Goal: Task Accomplishment & Management: Use online tool/utility

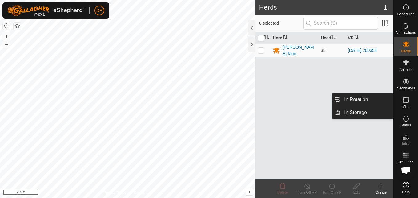
click at [407, 99] on icon at bounding box center [406, 100] width 6 height 6
click at [386, 95] on link "In Rotation" at bounding box center [366, 99] width 53 height 12
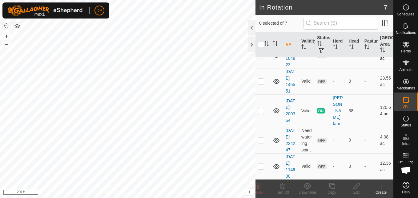
scroll to position [92, 0]
click at [261, 83] on p-checkbox at bounding box center [261, 80] width 6 height 5
checkbox input "true"
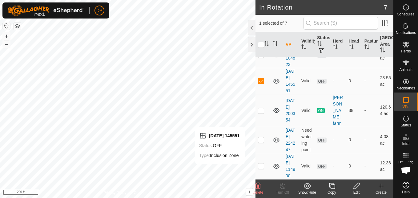
click at [356, 186] on icon at bounding box center [357, 185] width 8 height 7
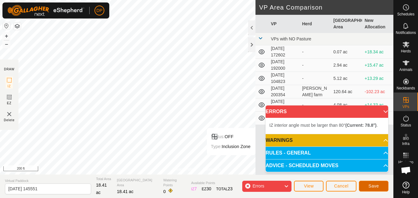
click at [375, 183] on button "Save" at bounding box center [374, 185] width 30 height 11
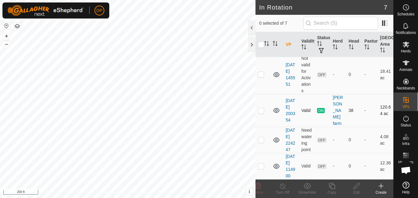
scroll to position [125, 0]
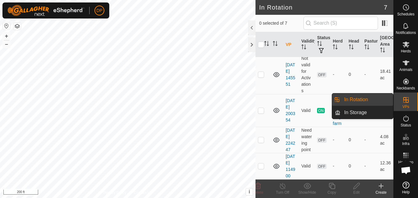
click at [406, 100] on icon at bounding box center [406, 100] width 6 height 6
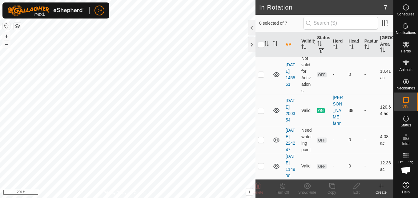
scroll to position [64, 0]
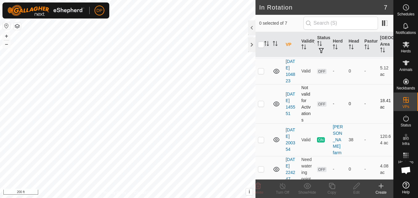
click at [261, 106] on p-checkbox at bounding box center [261, 103] width 6 height 5
checkbox input "true"
click at [356, 188] on icon at bounding box center [357, 185] width 8 height 7
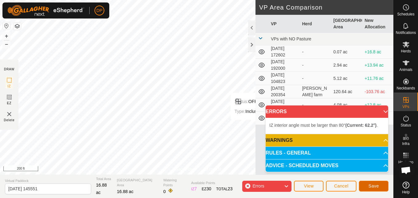
click at [371, 183] on span "Save" at bounding box center [373, 185] width 10 height 5
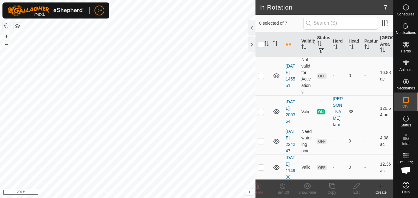
scroll to position [92, 0]
click at [261, 77] on p-checkbox at bounding box center [261, 74] width 6 height 5
checkbox input "true"
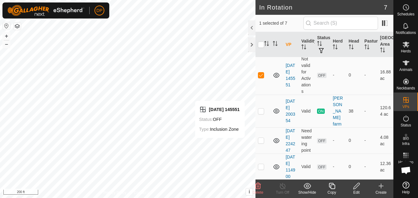
click at [357, 187] on icon at bounding box center [357, 185] width 8 height 7
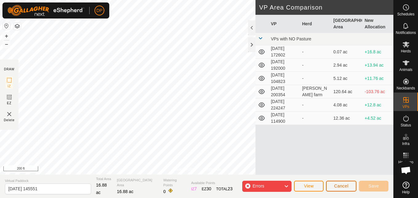
click at [333, 186] on button "Cancel" at bounding box center [341, 185] width 30 height 11
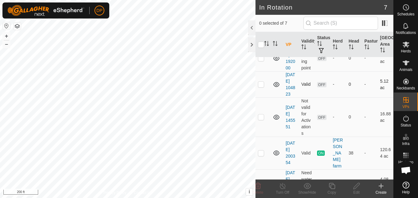
scroll to position [62, 0]
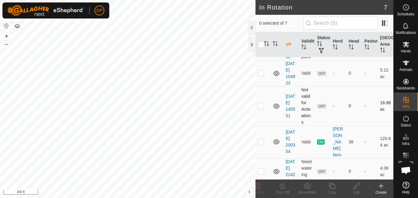
click at [261, 108] on p-checkbox at bounding box center [261, 105] width 6 height 5
checkbox input "true"
click at [358, 186] on icon at bounding box center [357, 185] width 8 height 7
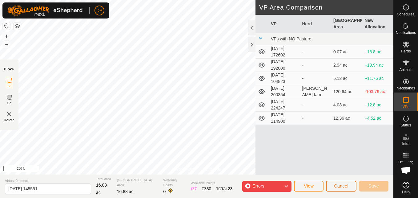
click at [343, 184] on span "Cancel" at bounding box center [341, 185] width 14 height 5
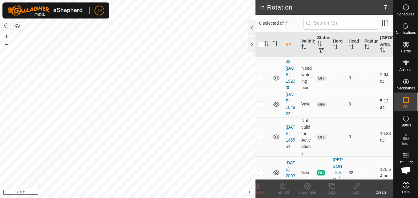
scroll to position [62, 0]
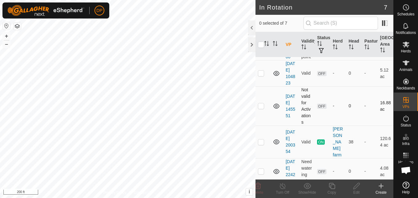
click at [262, 108] on p-checkbox at bounding box center [261, 105] width 6 height 5
checkbox input "true"
click at [355, 185] on icon at bounding box center [357, 185] width 8 height 7
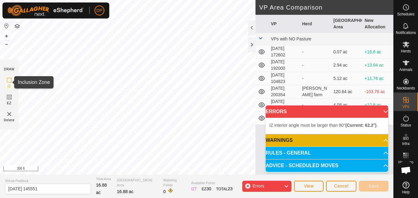
click at [9, 80] on icon at bounding box center [9, 79] width 7 height 7
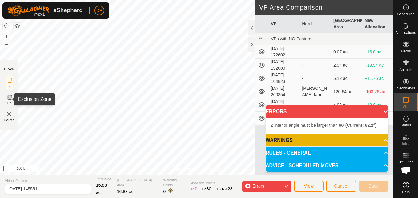
click at [8, 97] on icon at bounding box center [9, 96] width 7 height 7
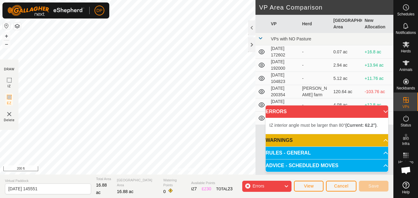
click at [282, 110] on p-accordion-header "ERRORS" at bounding box center [327, 111] width 122 height 12
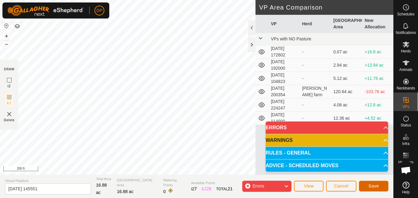
click at [374, 184] on span "Save" at bounding box center [373, 185] width 10 height 5
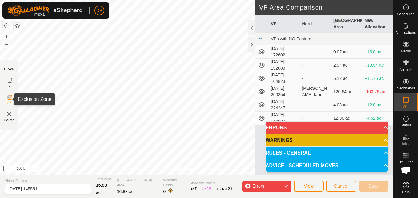
click at [11, 98] on rect at bounding box center [9, 96] width 5 height 5
click at [10, 98] on icon at bounding box center [9, 96] width 7 height 7
click at [337, 184] on span "Cancel" at bounding box center [341, 185] width 14 height 5
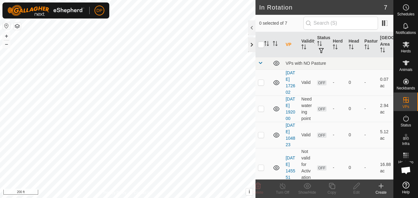
click at [252, 43] on div at bounding box center [251, 44] width 7 height 15
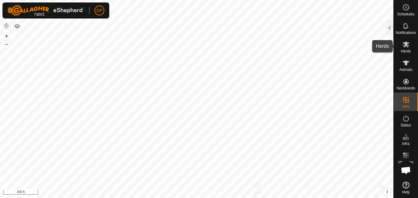
click at [405, 47] on icon at bounding box center [405, 44] width 7 height 7
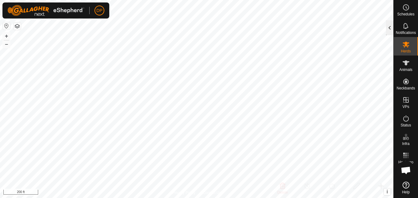
click at [390, 28] on div at bounding box center [389, 27] width 7 height 15
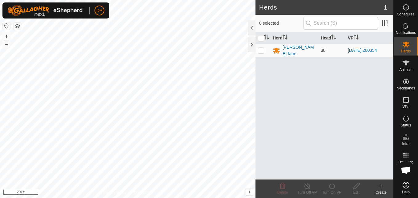
click at [261, 49] on p-checkbox at bounding box center [261, 50] width 6 height 5
checkbox input "true"
click at [332, 183] on icon at bounding box center [332, 185] width 8 height 7
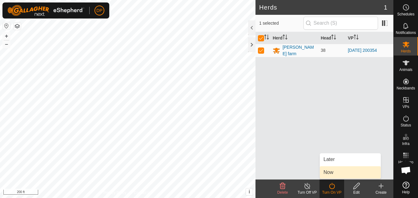
click at [335, 170] on link "Now" at bounding box center [350, 172] width 61 height 12
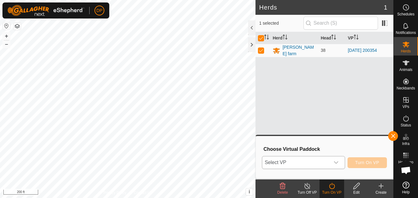
click at [338, 159] on div "dropdown trigger" at bounding box center [336, 162] width 12 height 12
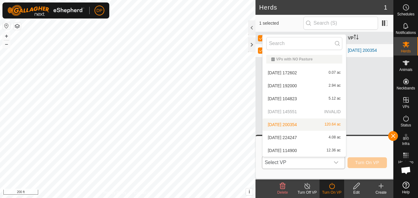
drag, startPoint x: 317, startPoint y: 118, endPoint x: 318, endPoint y: 122, distance: 4.7
click at [318, 122] on ul "VPs with NO Pasture [DATE] 172602 0.07 ac [DATE] 192000 2.94 ac [DATE] 104823 5…" at bounding box center [303, 104] width 83 height 104
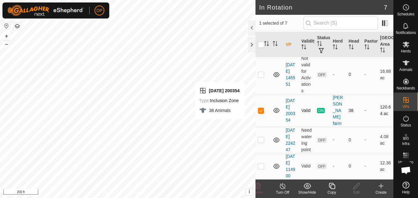
scroll to position [92, 0]
click at [258, 77] on p-checkbox at bounding box center [261, 74] width 6 height 5
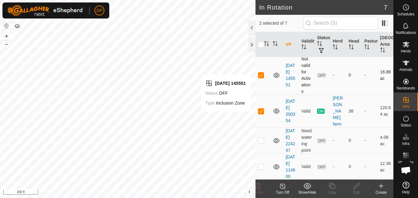
checkbox input "false"
click at [263, 77] on p-checkbox at bounding box center [261, 74] width 6 height 5
checkbox input "true"
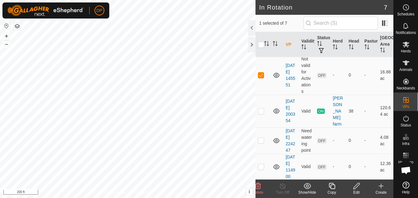
click at [357, 184] on icon at bounding box center [356, 185] width 6 height 6
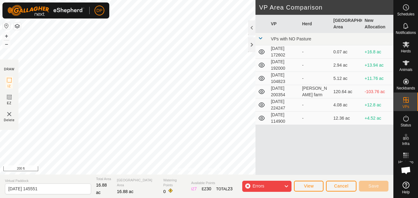
click at [270, 183] on div "Errors" at bounding box center [266, 185] width 49 height 11
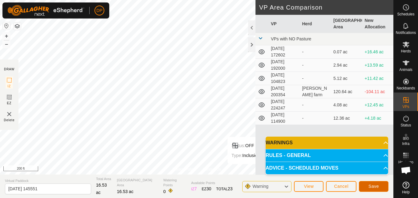
click at [371, 184] on span "Save" at bounding box center [373, 185] width 10 height 5
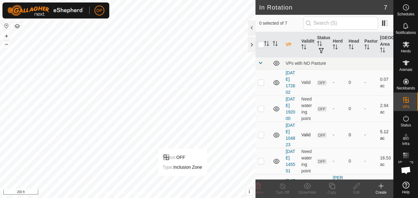
scroll to position [31, 0]
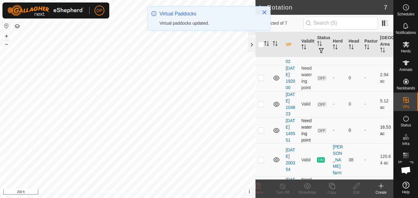
click at [261, 132] on p-checkbox at bounding box center [261, 129] width 6 height 5
checkbox input "true"
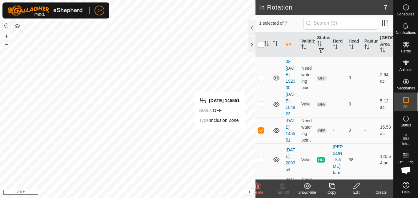
click at [260, 44] on input "checkbox" at bounding box center [261, 45] width 6 height 6
checkbox input "true"
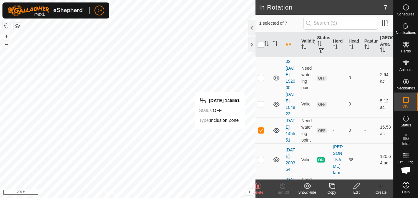
checkbox input "true"
click at [260, 44] on input "checkbox" at bounding box center [261, 45] width 6 height 6
checkbox input "false"
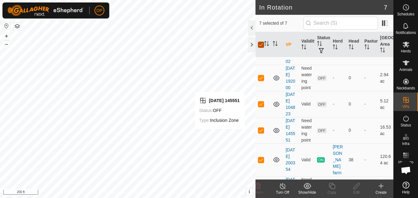
checkbox input "false"
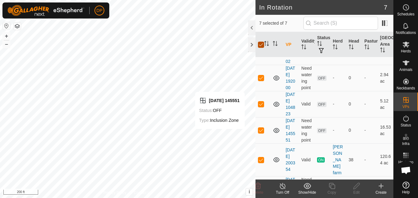
checkbox input "false"
click at [260, 132] on p-checkbox at bounding box center [261, 129] width 6 height 5
checkbox input "true"
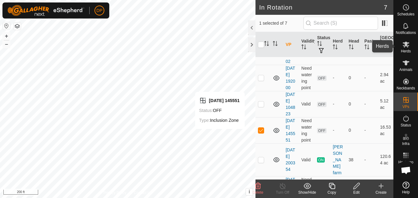
click at [405, 45] on icon at bounding box center [406, 45] width 7 height 6
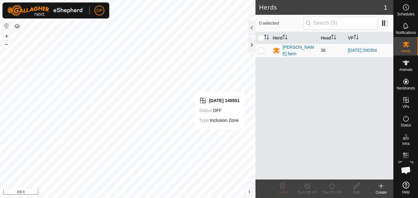
click at [260, 48] on p-checkbox at bounding box center [261, 50] width 6 height 5
checkbox input "true"
click at [332, 184] on icon at bounding box center [332, 185] width 6 height 6
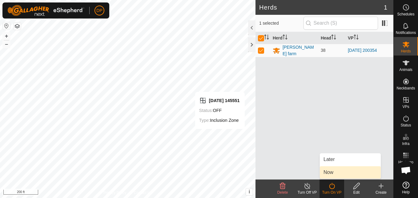
click at [338, 173] on link "Now" at bounding box center [350, 172] width 61 height 12
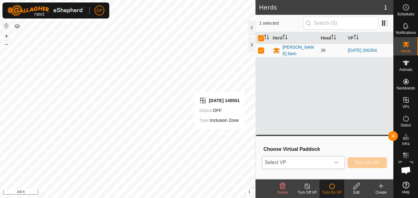
click at [339, 162] on icon "dropdown trigger" at bounding box center [336, 162] width 5 height 5
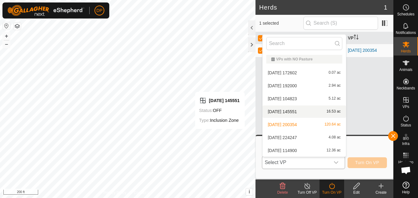
click at [302, 111] on li "[DATE] 145551 16.53 ac" at bounding box center [303, 111] width 83 height 12
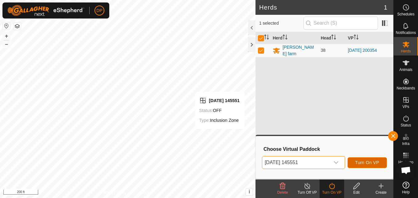
click at [353, 159] on button "Turn On VP" at bounding box center [366, 162] width 39 height 11
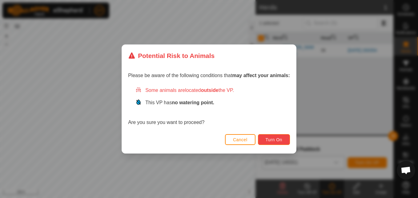
click at [284, 138] on button "Turn On" at bounding box center [274, 139] width 32 height 11
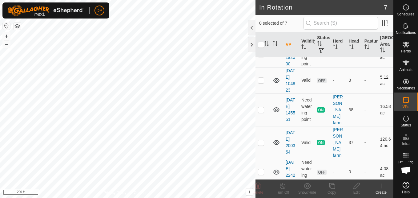
scroll to position [62, 0]
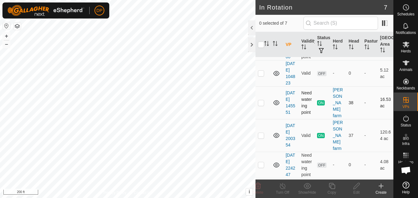
click at [260, 105] on p-checkbox at bounding box center [261, 102] width 6 height 5
click at [275, 105] on icon at bounding box center [276, 102] width 6 height 5
click at [275, 106] on icon at bounding box center [276, 102] width 7 height 7
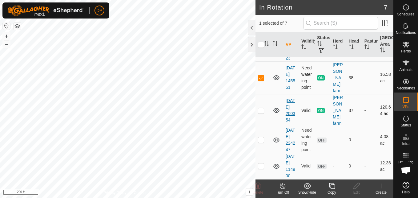
scroll to position [119, 0]
click at [260, 75] on p-checkbox at bounding box center [261, 77] width 6 height 5
checkbox input "false"
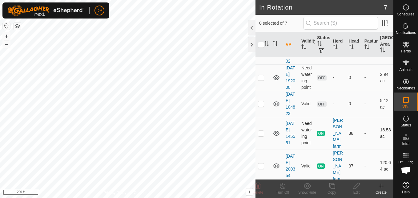
scroll to position [0, 0]
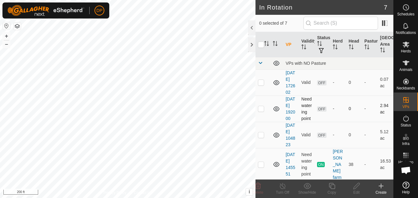
checkbox input "true"
checkbox input "false"
